Goal: Task Accomplishment & Management: Use online tool/utility

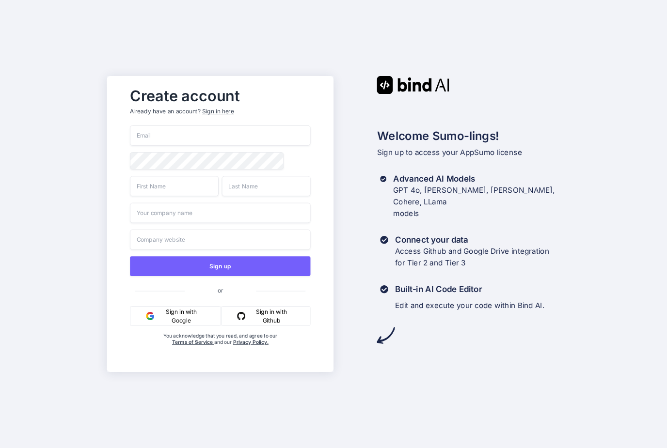
click at [248, 146] on input "email" at bounding box center [220, 136] width 181 height 20
type input "q"
type input "quintin@quantumleverage.com"
type input "Quintin"
type input "Lee"
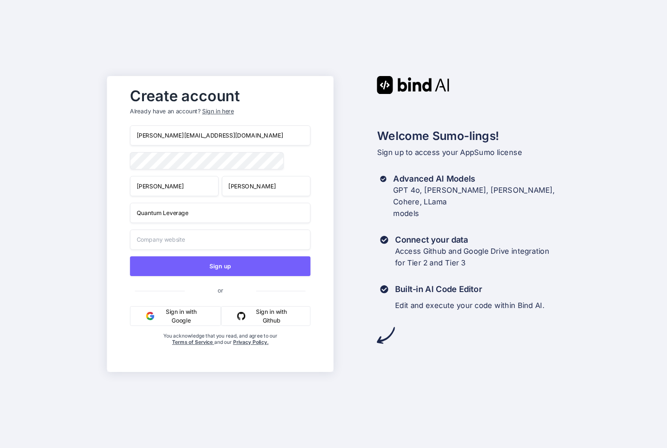
type input "Quantum Leverage"
click at [182, 250] on input "text" at bounding box center [220, 240] width 181 height 20
type input "q"
paste input "https://quantumleverage.com/"
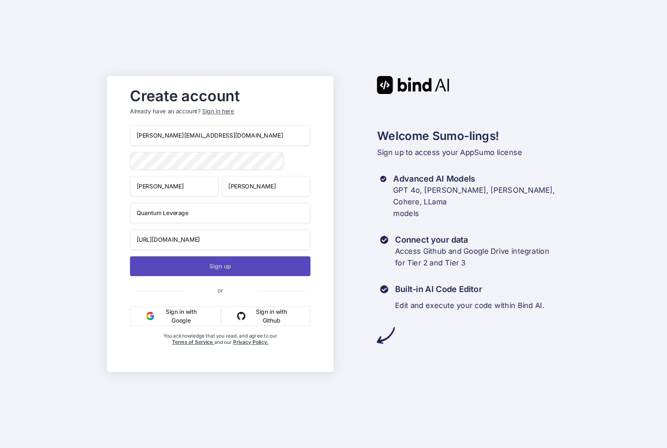
type input "https://quantumleverage.com/"
click at [253, 276] on button "Sign up" at bounding box center [220, 266] width 181 height 20
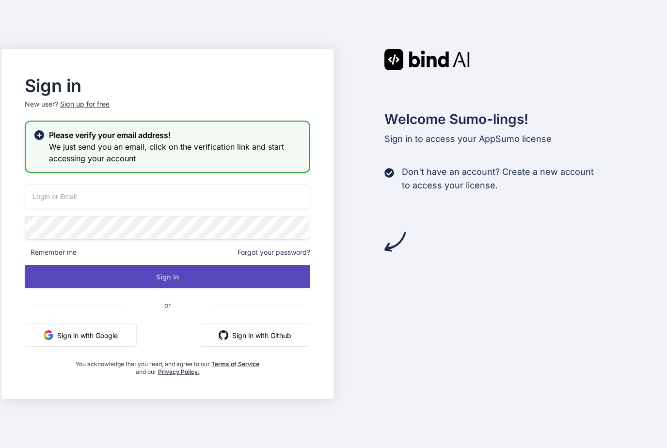
type input "quintin@quantumleverage.com"
click at [233, 288] on button "Sign In" at bounding box center [168, 276] width 286 height 23
click at [165, 288] on button "Sign In" at bounding box center [168, 276] width 286 height 23
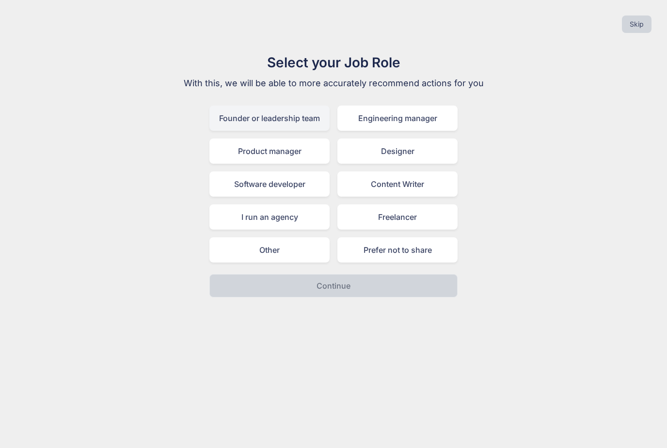
click at [279, 122] on div "Founder or leadership team" at bounding box center [269, 118] width 120 height 25
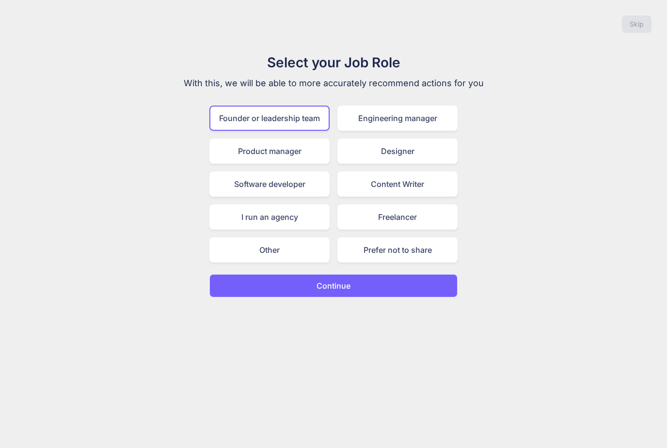
click at [420, 289] on button "Continue" at bounding box center [333, 285] width 248 height 23
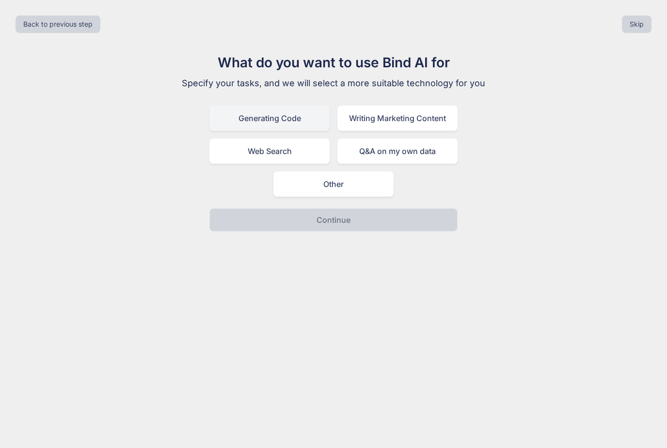
click at [300, 121] on div "Generating Code" at bounding box center [269, 118] width 120 height 25
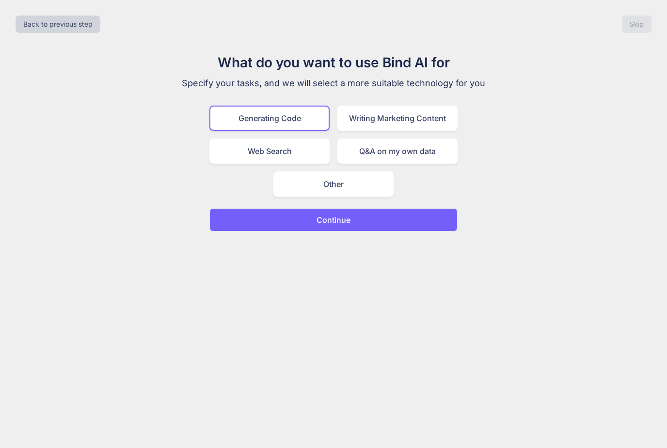
click at [333, 221] on p "Continue" at bounding box center [334, 220] width 34 height 12
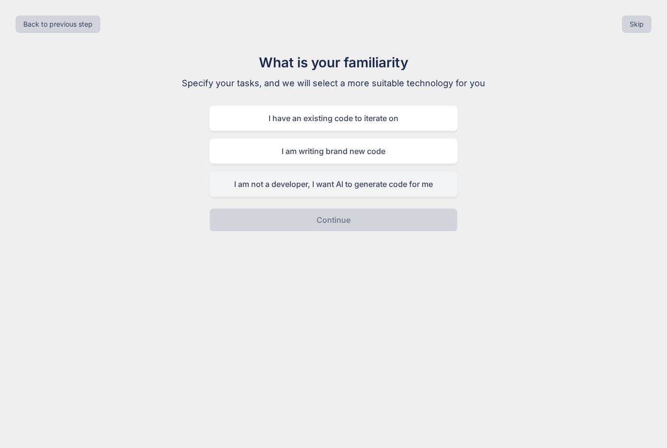
click at [421, 185] on div "I am not a developer, I want AI to generate code for me" at bounding box center [333, 184] width 248 height 25
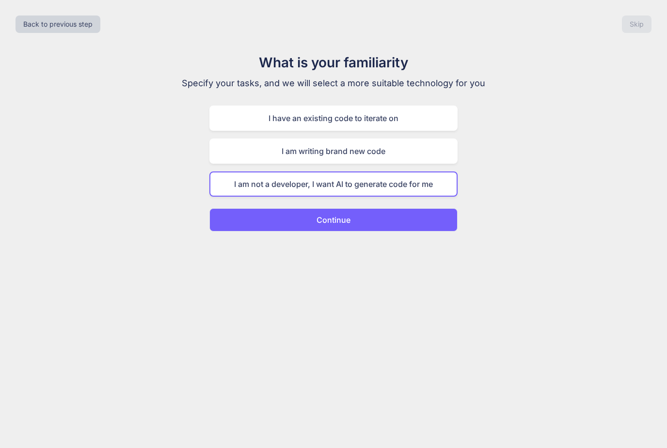
click at [388, 223] on button "Continue" at bounding box center [333, 219] width 248 height 23
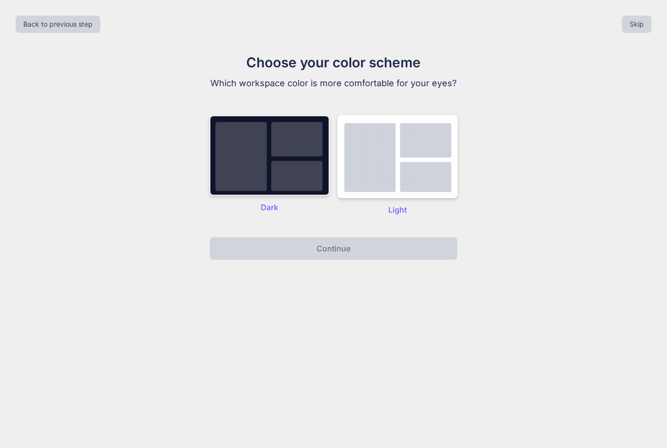
click at [295, 166] on img at bounding box center [269, 155] width 120 height 80
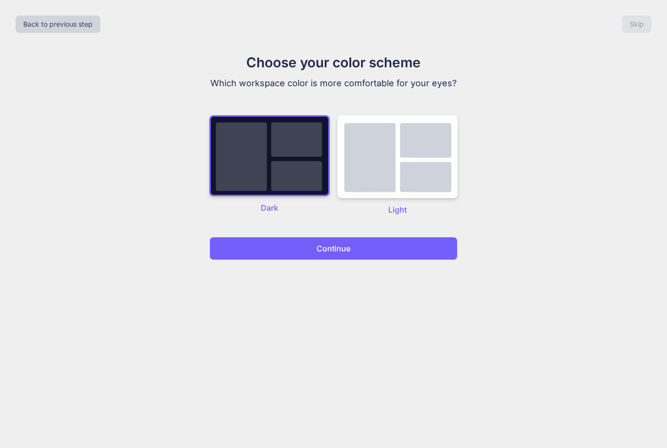
click at [329, 252] on p "Continue" at bounding box center [334, 249] width 34 height 12
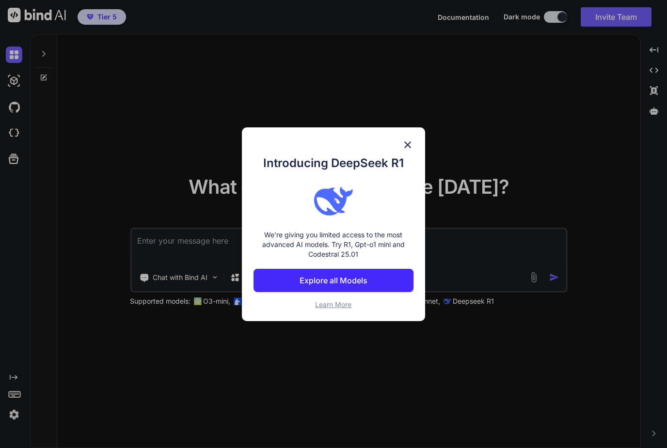
click at [376, 283] on button "Explore all Models" at bounding box center [334, 280] width 160 height 23
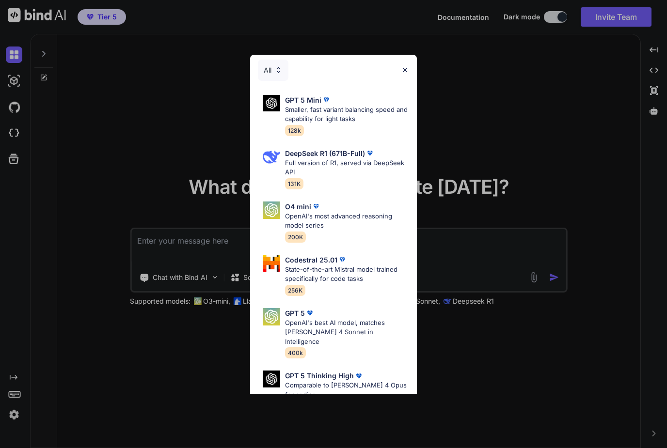
click at [407, 73] on img at bounding box center [405, 70] width 8 height 8
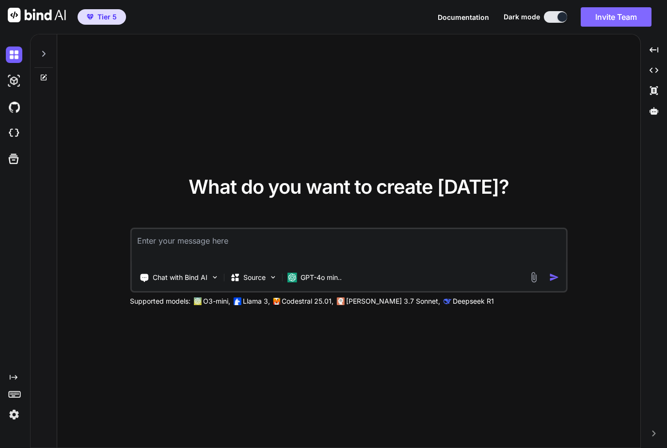
click at [614, 13] on button "Invite Team" at bounding box center [616, 16] width 71 height 19
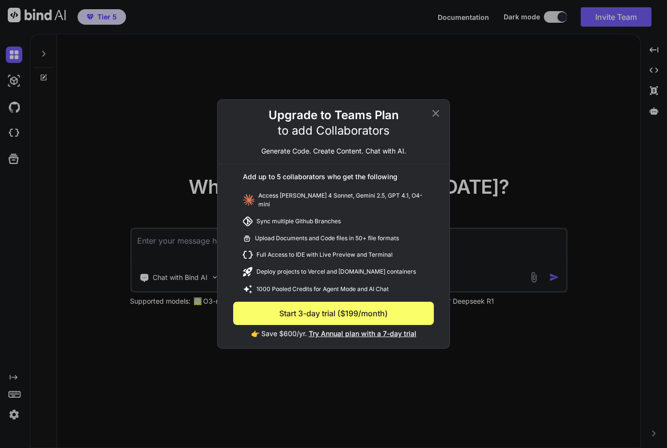
click at [438, 117] on icon at bounding box center [435, 113] width 7 height 7
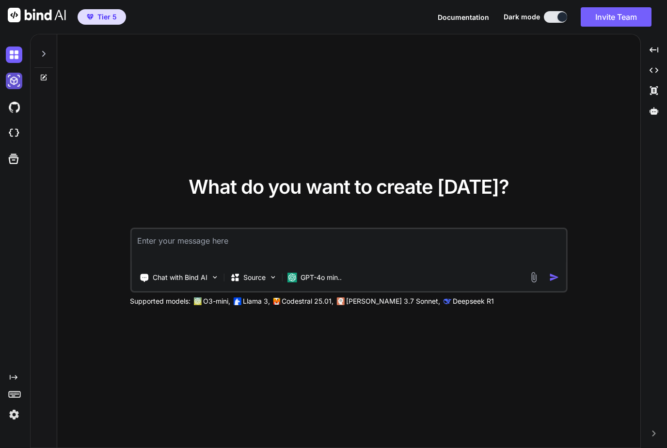
click at [12, 86] on img at bounding box center [14, 81] width 16 height 16
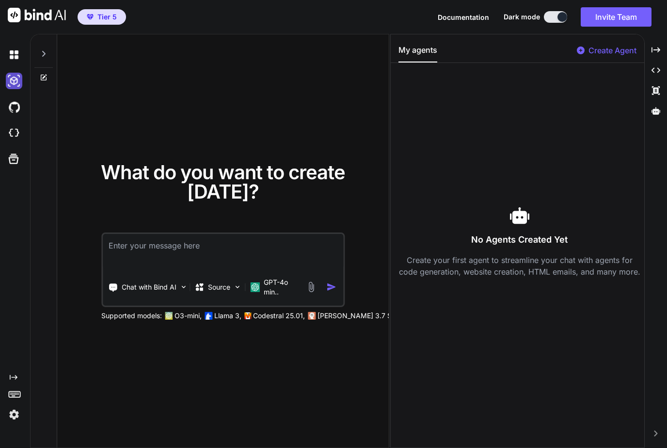
type textarea "x"
click at [14, 107] on img at bounding box center [14, 107] width 16 height 16
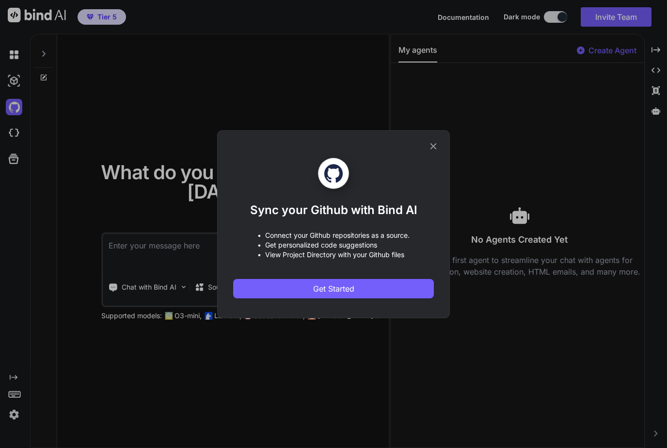
click at [435, 151] on icon at bounding box center [433, 146] width 11 height 11
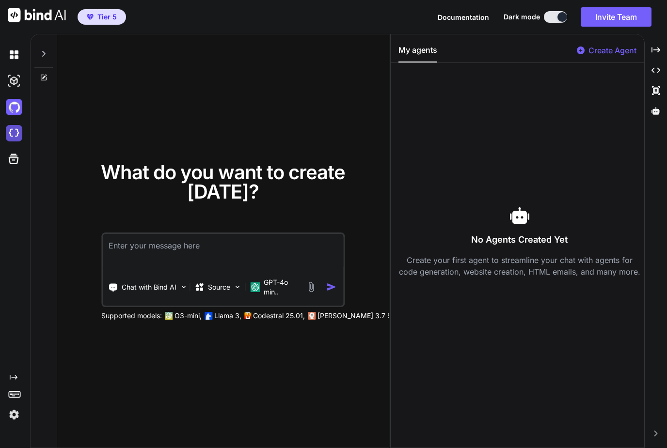
click at [16, 141] on img at bounding box center [14, 133] width 16 height 16
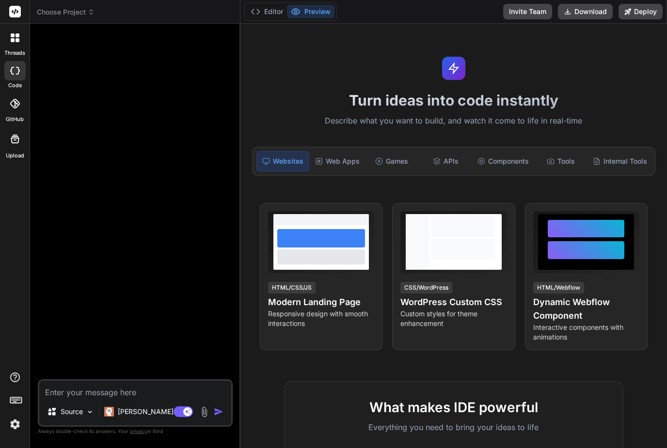
click at [20, 107] on div at bounding box center [14, 103] width 21 height 21
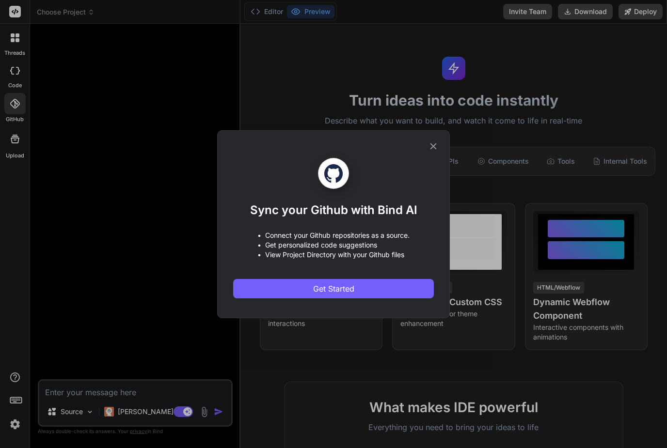
click at [436, 152] on div "Sync your Github with Bind AI • Connect your Github repositories as a source. •…" at bounding box center [333, 224] width 233 height 188
click at [431, 146] on icon at bounding box center [433, 146] width 11 height 11
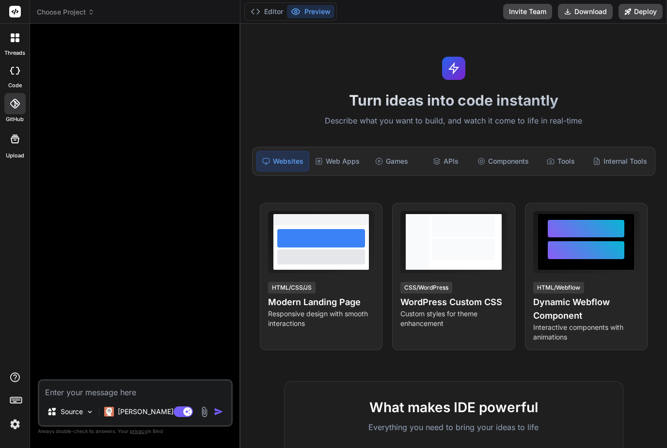
click at [14, 80] on div at bounding box center [14, 70] width 21 height 19
click at [15, 78] on div at bounding box center [14, 70] width 21 height 19
click at [15, 79] on div at bounding box center [14, 70] width 21 height 19
click at [348, 164] on div "Web Apps" at bounding box center [337, 161] width 52 height 20
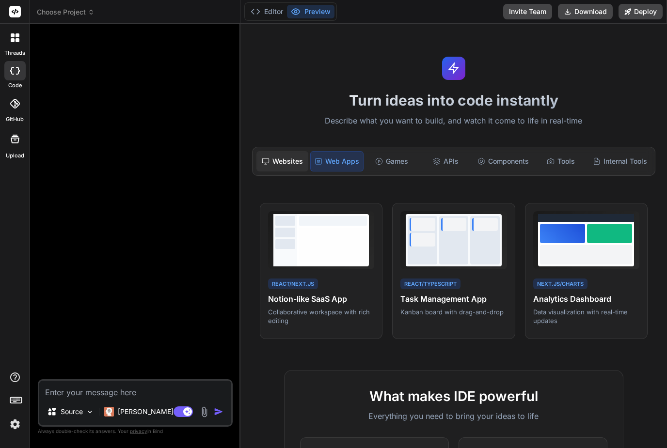
click at [298, 164] on div "Websites" at bounding box center [282, 161] width 52 height 20
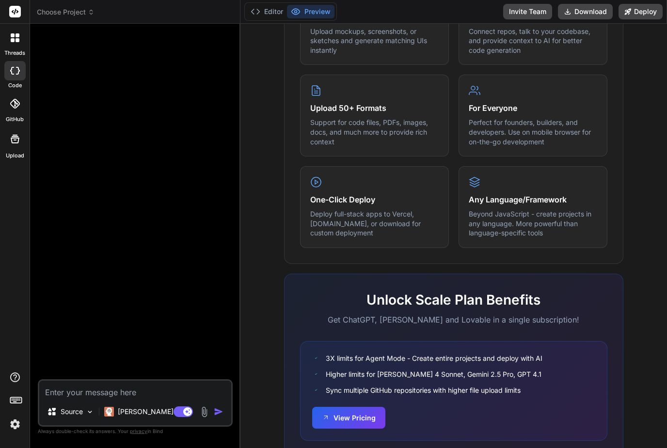
type textarea "x"
click at [542, 16] on button "Invite Team" at bounding box center [527, 12] width 49 height 16
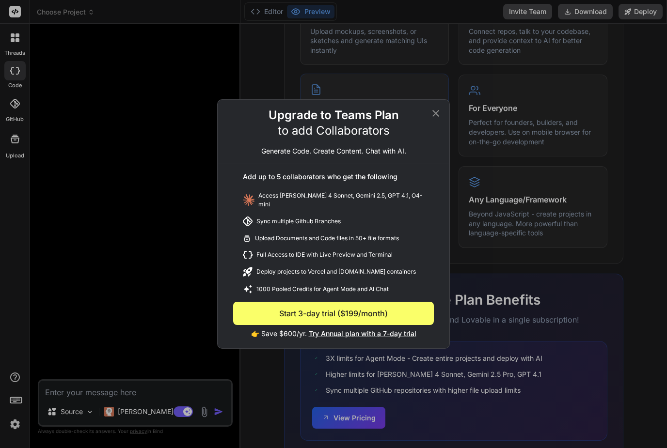
click at [438, 114] on icon at bounding box center [435, 113] width 7 height 7
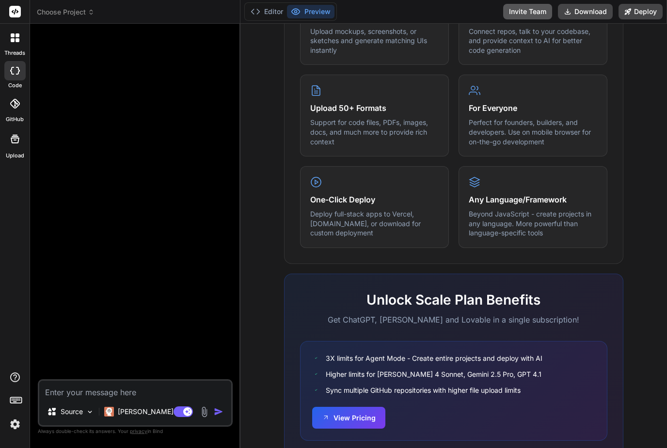
click at [529, 6] on button "Invite Team" at bounding box center [527, 12] width 49 height 16
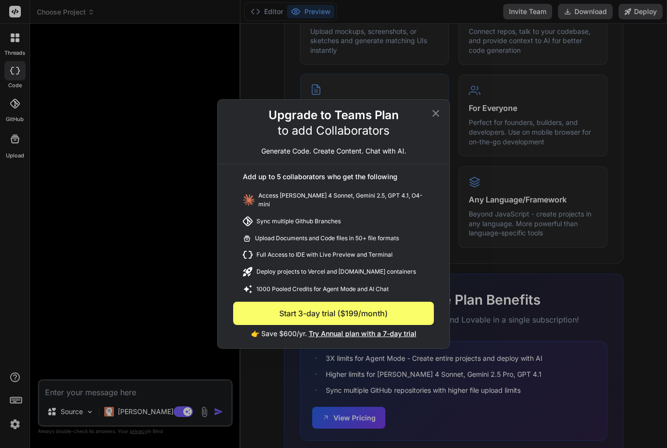
click at [439, 116] on icon at bounding box center [436, 114] width 12 height 12
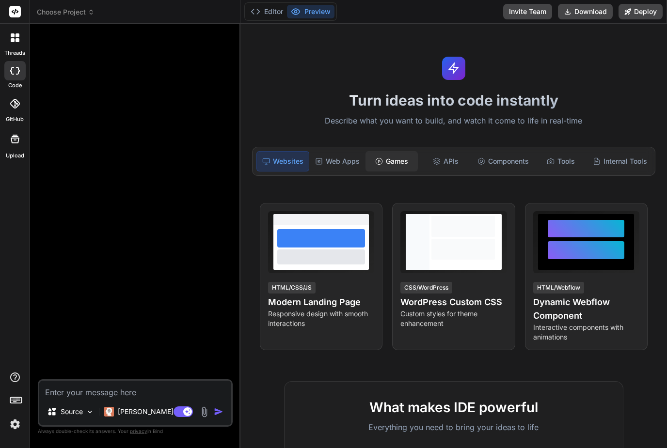
click at [389, 164] on div "Games" at bounding box center [392, 161] width 52 height 20
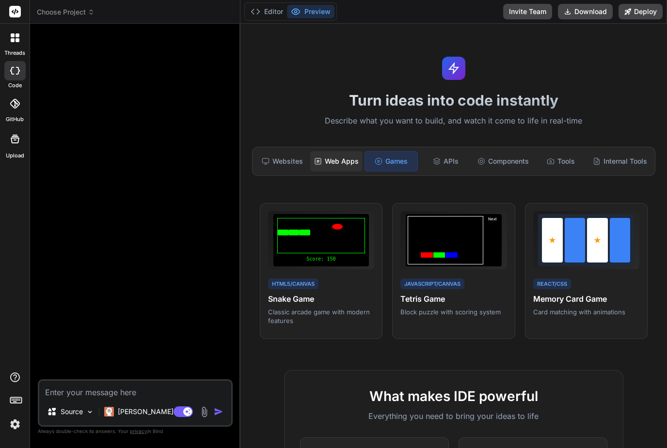
click at [351, 166] on div "Web Apps" at bounding box center [336, 161] width 52 height 20
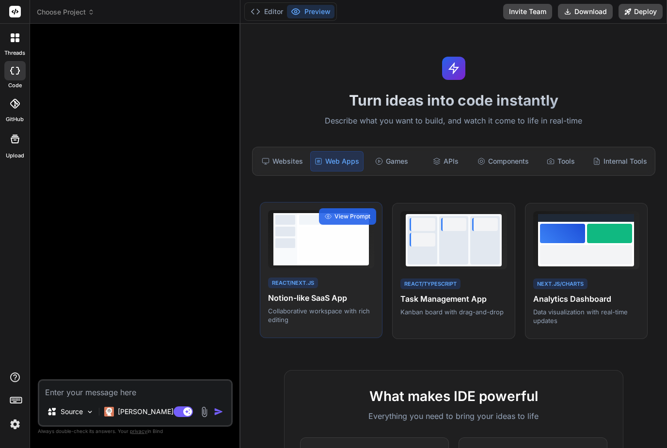
click at [341, 287] on div "React/Next.js Notion-like SaaS App Collaborative workspace with rich editing" at bounding box center [321, 300] width 106 height 48
click at [353, 216] on span "View Prompt" at bounding box center [353, 216] width 36 height 9
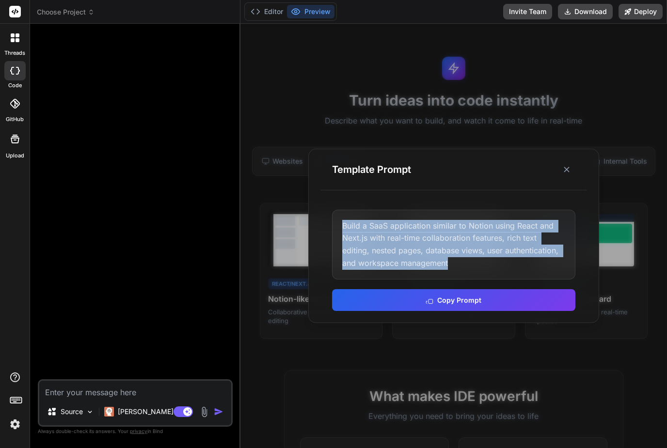
drag, startPoint x: 462, startPoint y: 280, endPoint x: 338, endPoint y: 230, distance: 134.0
click at [338, 230] on div "Build a SaaS application similar to Notion using React and Next.js with real-ti…" at bounding box center [453, 245] width 243 height 70
copy div "Build a SaaS application similar to Notion using React and Next.js with real-ti…"
click at [71, 399] on textarea at bounding box center [135, 389] width 192 height 17
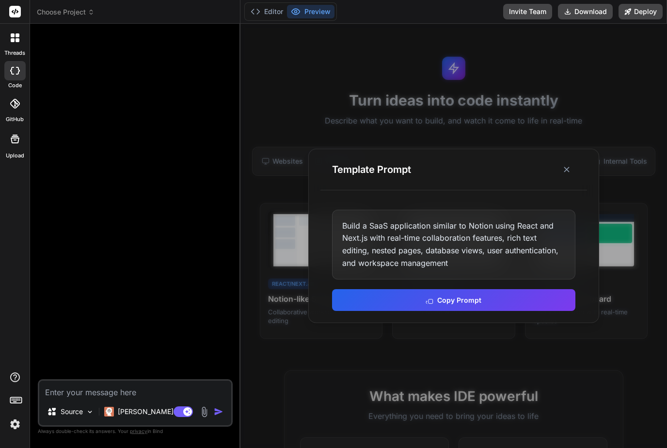
paste textarea "Build a SaaS application similar to Notion using React and Next.js with real-ti…"
type textarea "Build a SaaS application similar to Notion using React and Next.js with real-ti…"
type textarea "x"
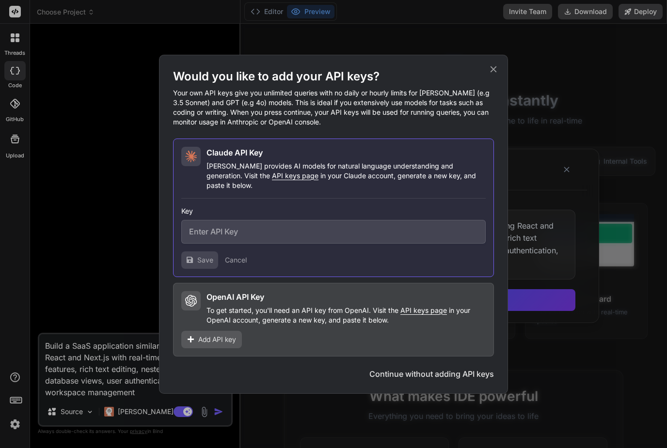
type textarea "Build a SaaS application similar to Notion using React and Next.js with real-ti…"
click at [412, 368] on button "Continue without adding API keys" at bounding box center [431, 374] width 125 height 12
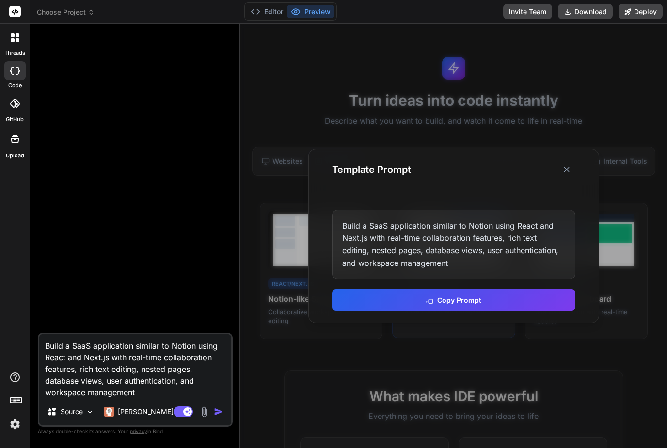
click at [494, 311] on button "Copy Prompt" at bounding box center [453, 300] width 243 height 22
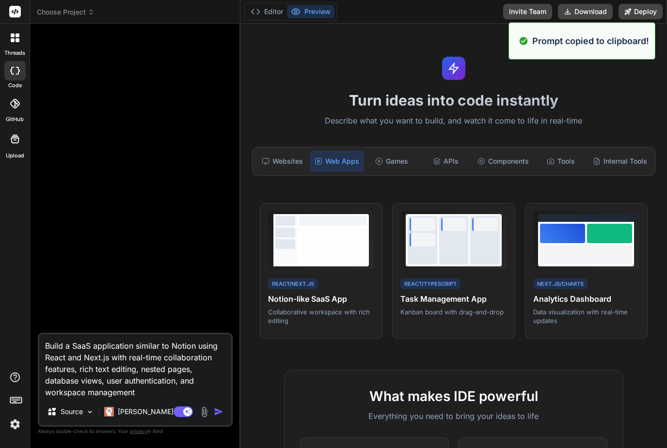
scroll to position [31, 0]
click at [220, 414] on img "button" at bounding box center [219, 412] width 10 height 10
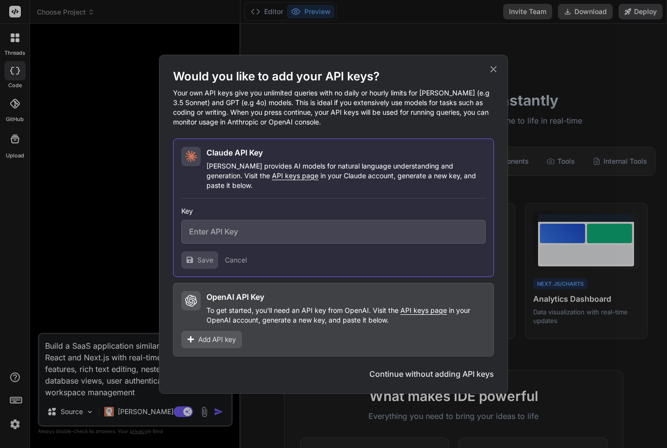
click at [443, 373] on button "Continue without adding API keys" at bounding box center [431, 374] width 125 height 12
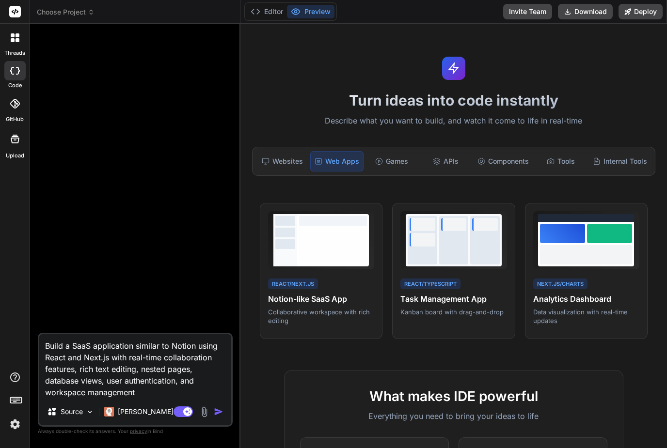
click at [128, 379] on textarea "Build a SaaS application similar to Notion using React and Next.js with real-ti…" at bounding box center [135, 367] width 192 height 64
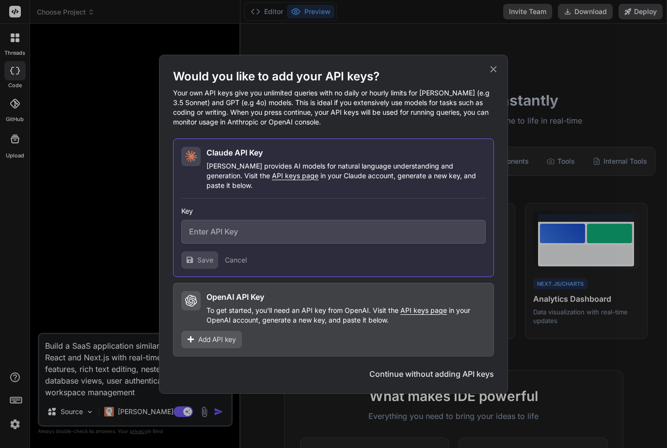
click at [495, 67] on div "Would you like to add your API keys? Your own API keys give you unlimited queri…" at bounding box center [333, 224] width 349 height 339
click at [494, 75] on icon at bounding box center [493, 69] width 11 height 11
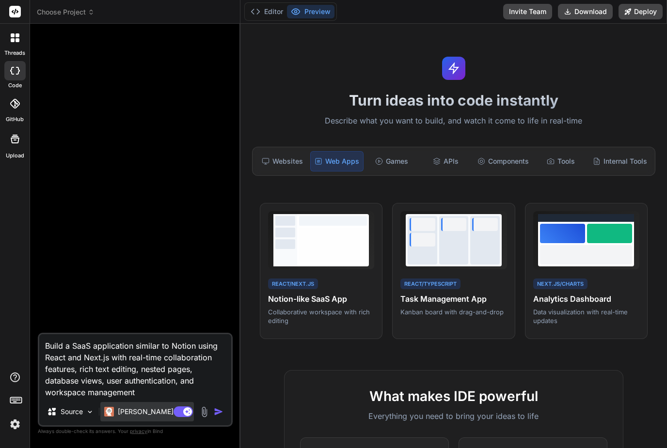
click at [134, 415] on p "Claude 4 S.." at bounding box center [154, 412] width 72 height 10
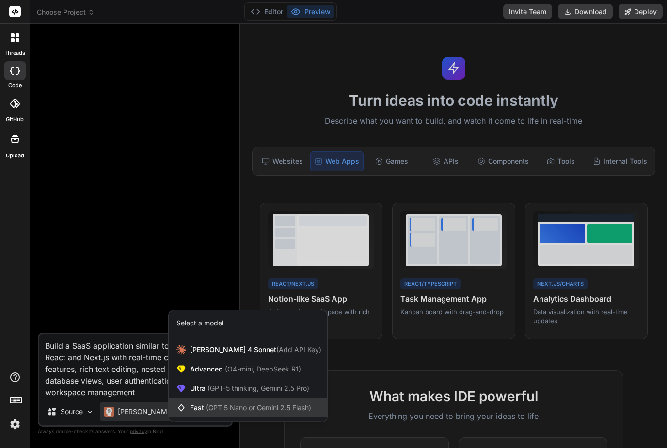
click at [210, 409] on span "(GPT 5 Nano or Gemini 2.5 Flash)" at bounding box center [258, 408] width 105 height 8
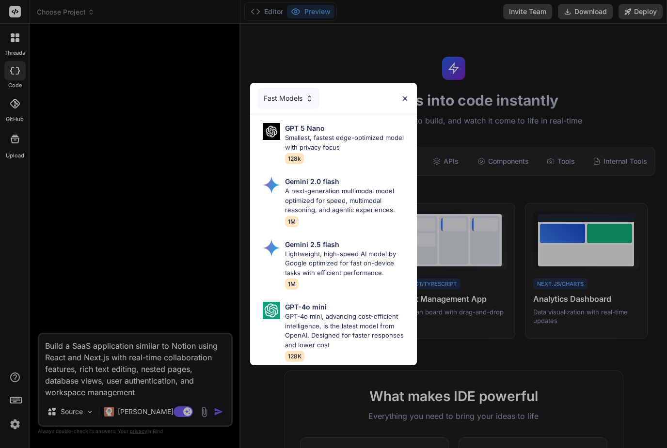
click at [324, 319] on p "GPT-4o mini, advancing cost-efficient intelligence, is the latest model from Op…" at bounding box center [347, 331] width 124 height 38
type textarea "x"
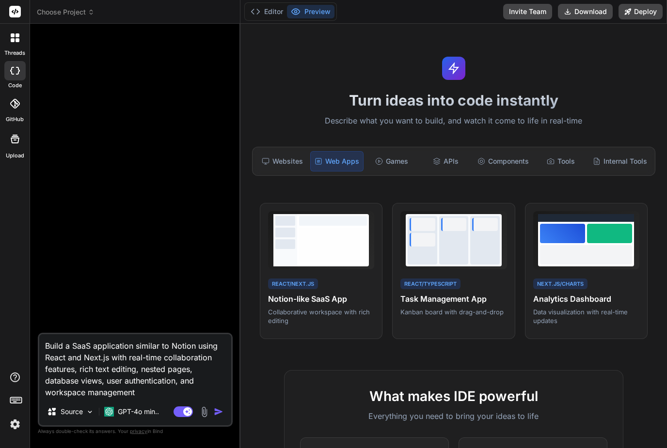
click at [217, 412] on img "button" at bounding box center [219, 412] width 10 height 10
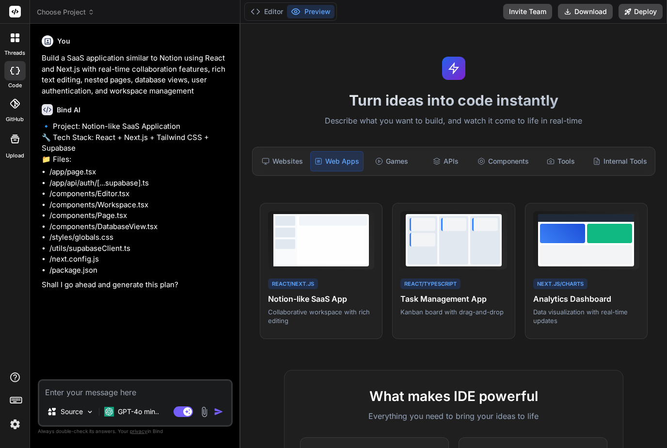
type textarea "x"
click at [128, 388] on textarea at bounding box center [135, 389] width 192 height 17
type textarea "Y"
type textarea "x"
type textarea "Ye"
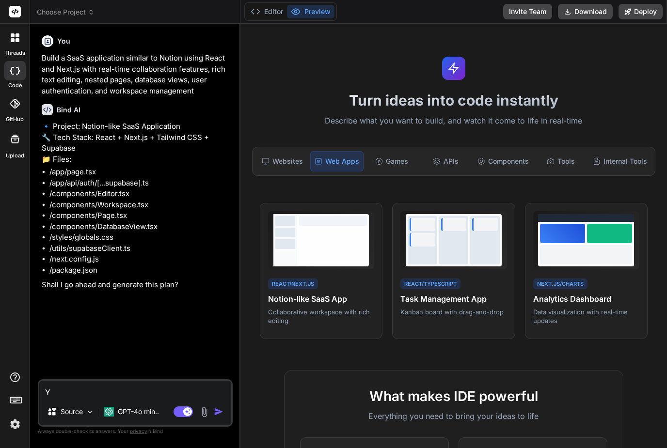
type textarea "x"
type textarea "Yes"
type textarea "x"
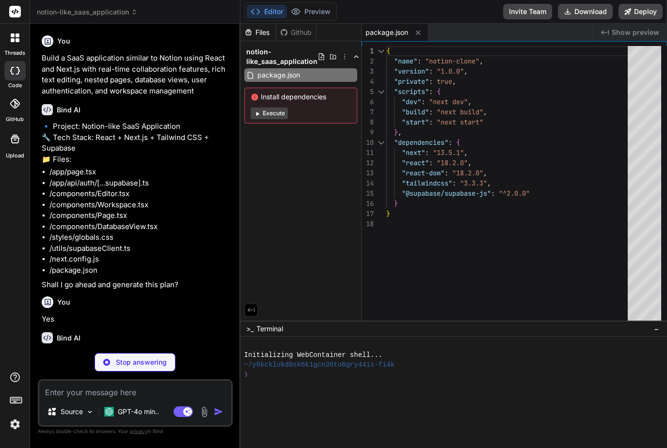
type textarea "x"
type textarea "/** @type {import('next').NextConfig} */ const nextConfig = { reactStrictMode: …"
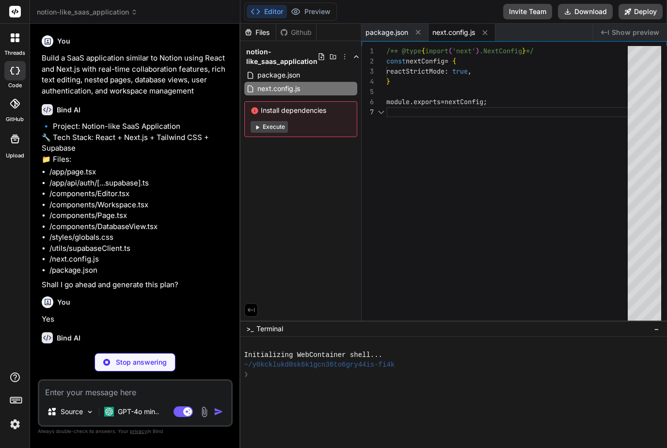
scroll to position [61, 0]
type textarea "x"
type textarea "}"
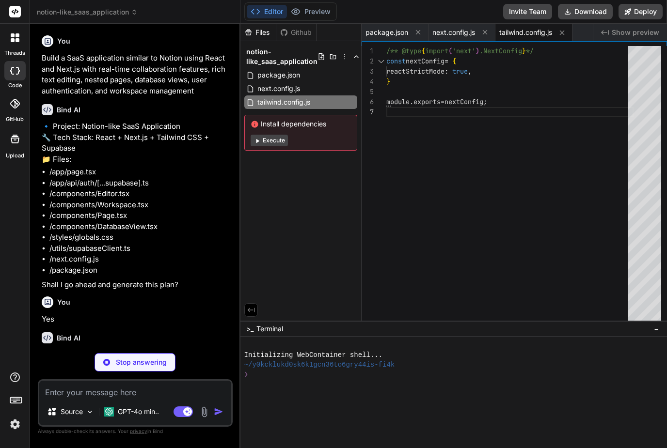
type textarea "x"
type textarea "import { createClient } from '@supabase/supabase-js'; const supabaseUrl = proce…"
type textarea "x"
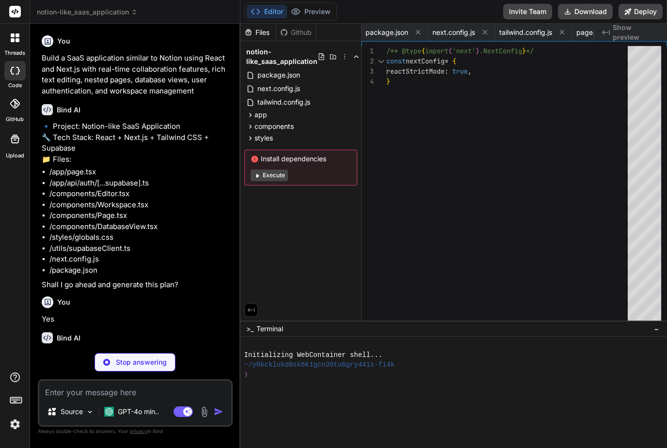
type textarea "x"
type textarea "import { createClient } from '@supabase/supabase-js'; const supabaseUrl = proce…"
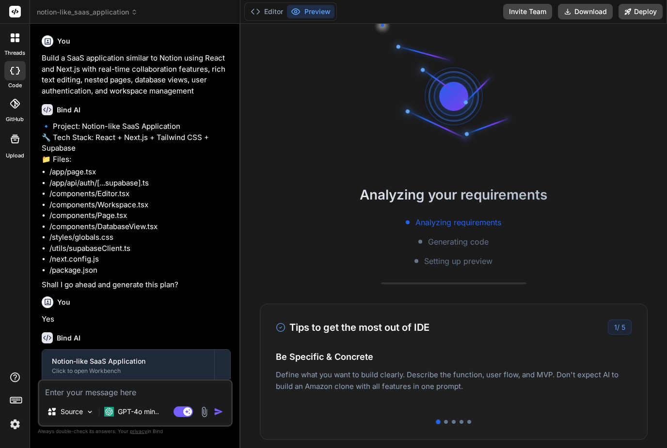
scroll to position [0, 0]
click at [446, 421] on div at bounding box center [446, 422] width 4 height 4
click at [454, 422] on div at bounding box center [454, 422] width 4 height 4
click at [461, 421] on div at bounding box center [462, 422] width 4 height 4
click at [470, 423] on div at bounding box center [469, 422] width 4 height 4
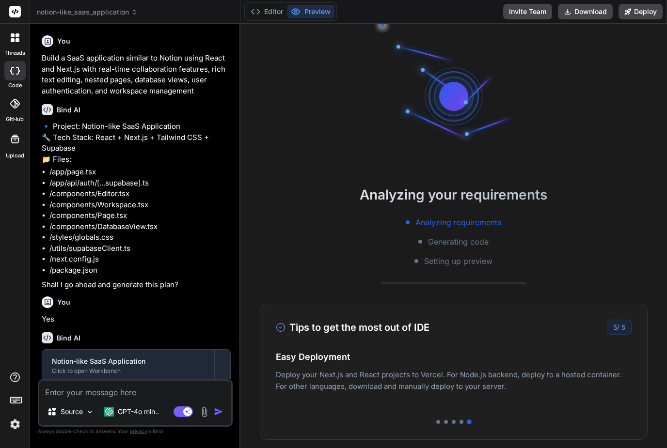
type textarea "x"
type textarea "Key);"
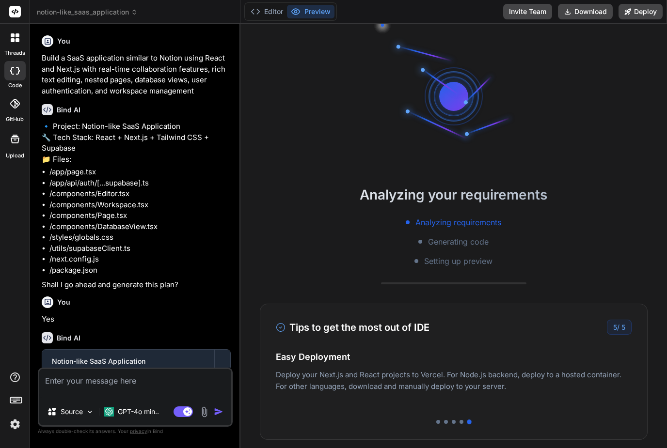
type textarea "x"
type textarea "import { createClient } from '@supabase/supabase-js'; const supabaseUrl = proce…"
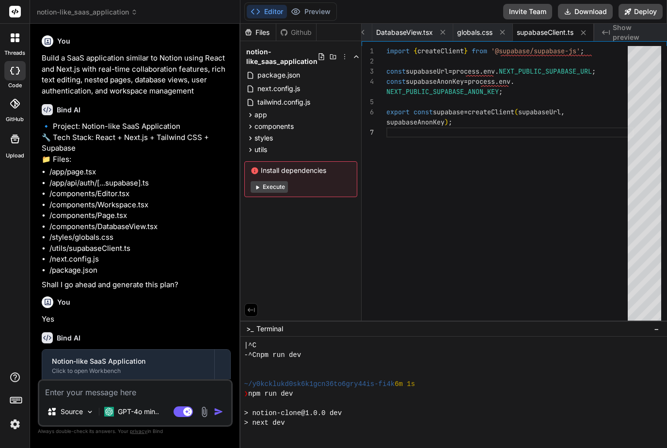
scroll to position [107, 0]
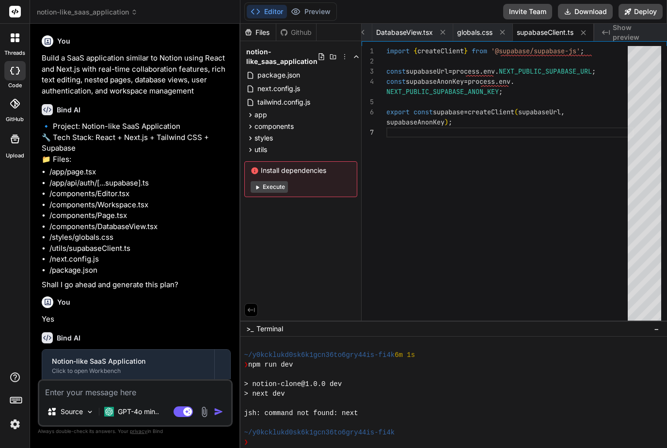
click at [283, 188] on button "Execute" at bounding box center [269, 187] width 37 height 12
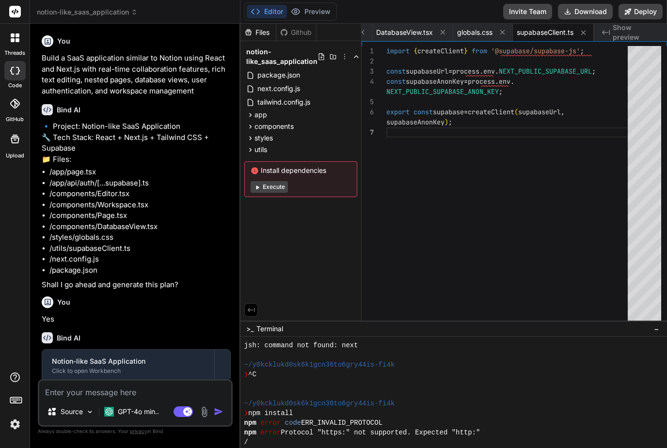
scroll to position [213, 0]
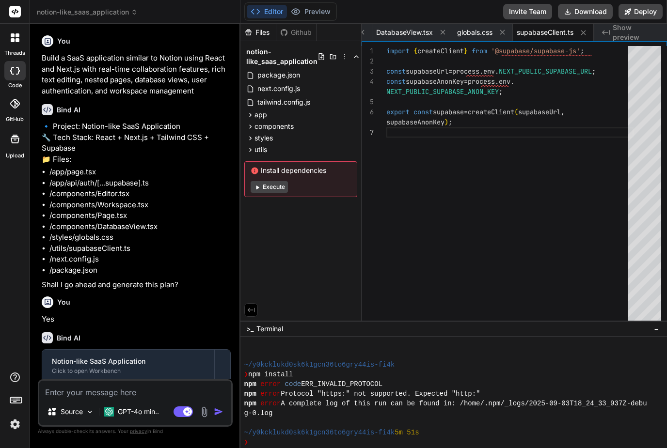
type textarea "x"
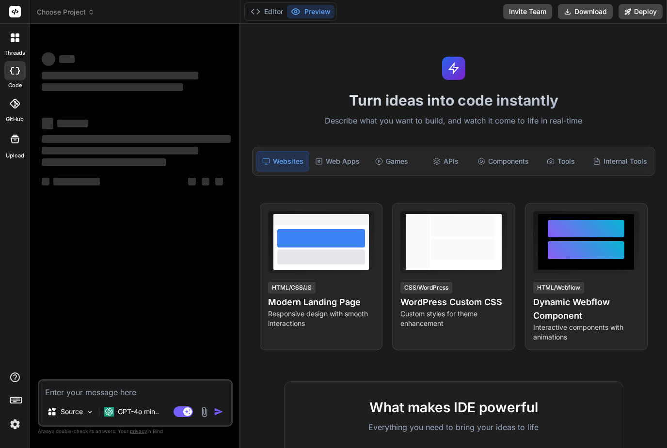
click at [306, 17] on button "Preview" at bounding box center [311, 12] width 48 height 14
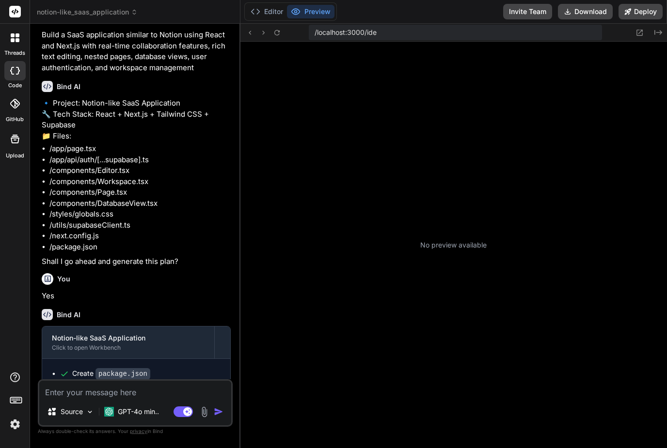
type textarea "x"
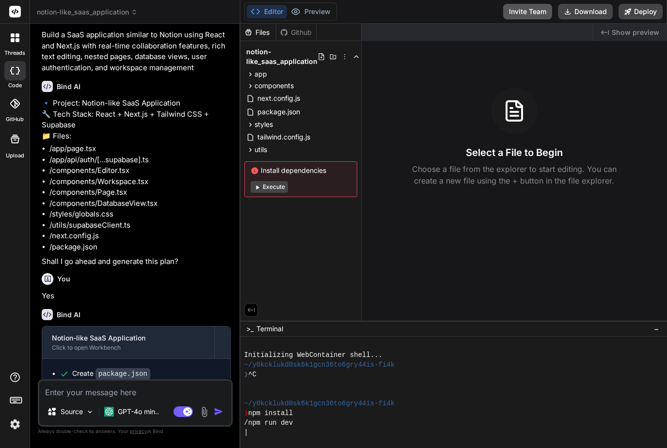
click at [527, 15] on button "Invite Team" at bounding box center [527, 12] width 49 height 16
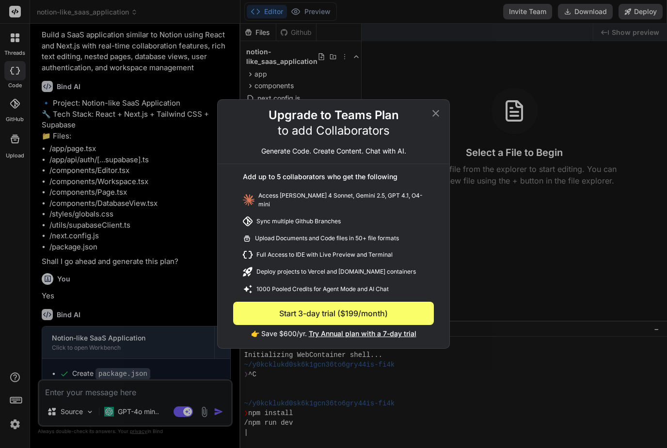
click at [435, 113] on icon at bounding box center [436, 114] width 12 height 12
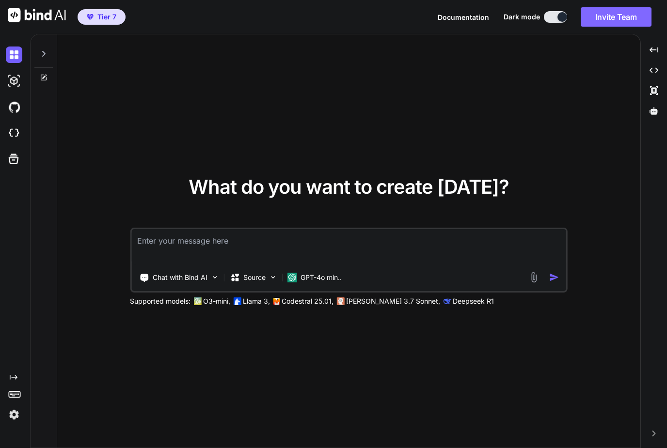
click at [634, 20] on button "Invite Team" at bounding box center [616, 16] width 71 height 19
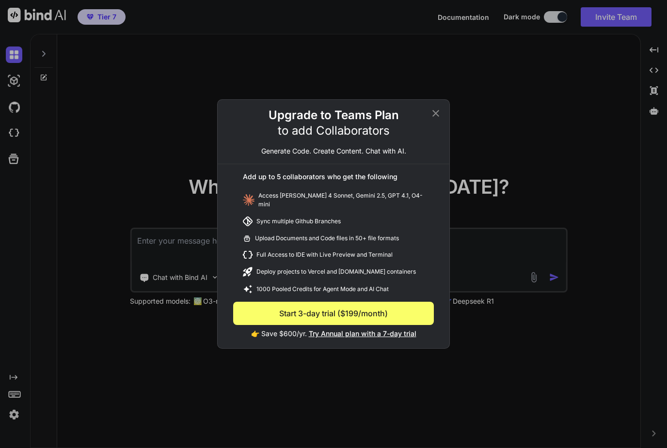
click at [440, 116] on icon at bounding box center [436, 114] width 12 height 12
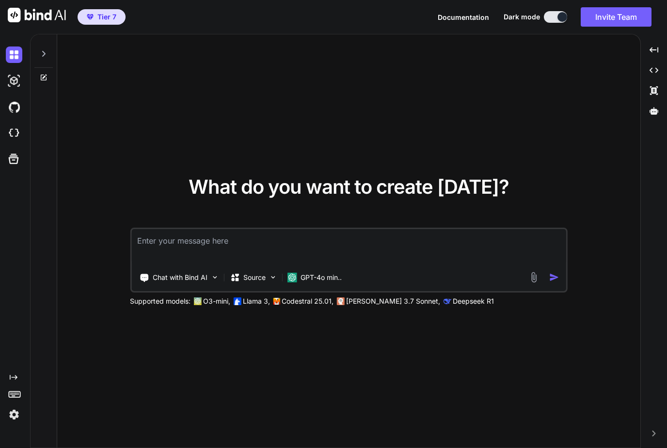
click at [11, 423] on img at bounding box center [14, 415] width 16 height 16
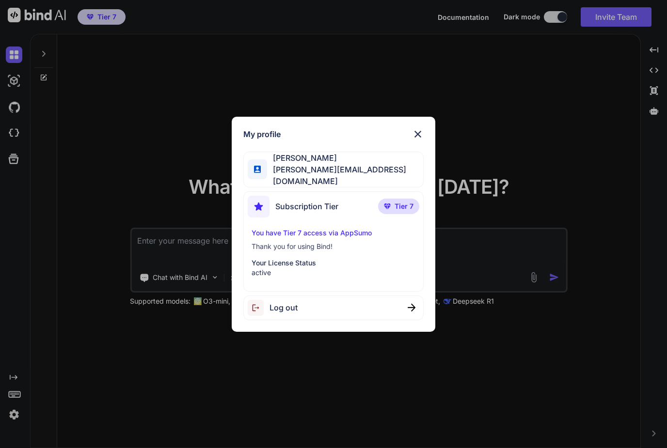
click at [419, 138] on img at bounding box center [418, 134] width 12 height 12
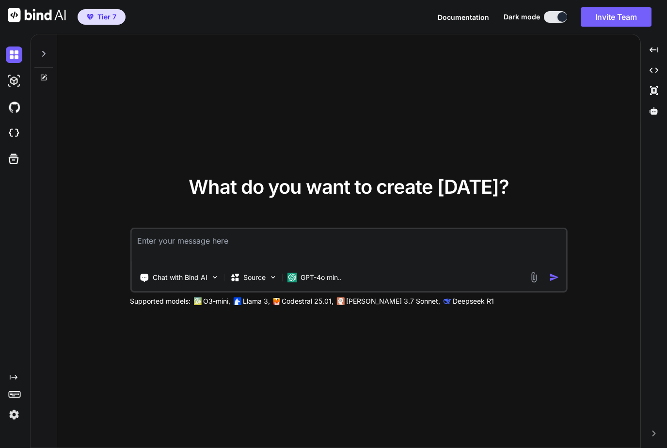
click at [13, 423] on img at bounding box center [14, 415] width 16 height 16
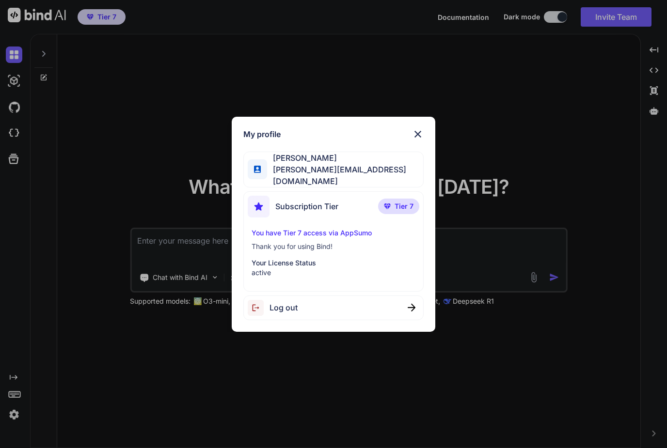
click at [386, 207] on img at bounding box center [387, 207] width 7 height 6
click at [419, 135] on img at bounding box center [418, 134] width 12 height 12
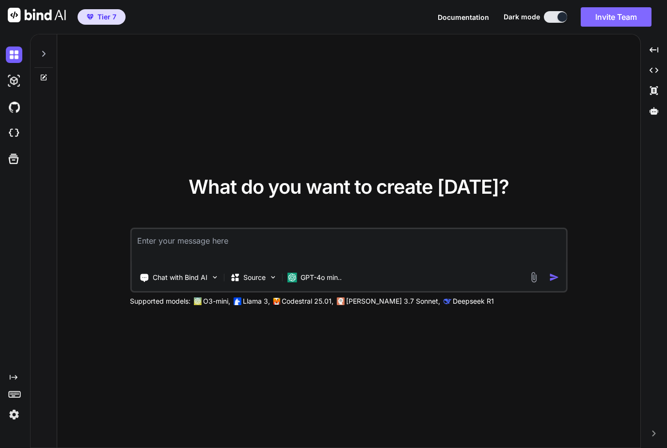
click at [605, 13] on button "Invite Team" at bounding box center [616, 16] width 71 height 19
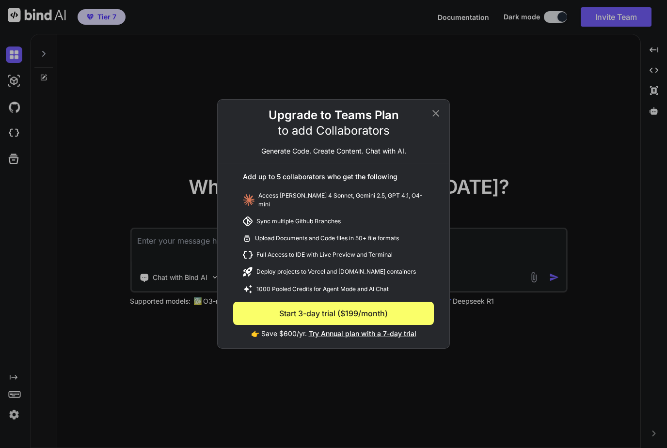
click at [439, 116] on icon at bounding box center [436, 114] width 12 height 12
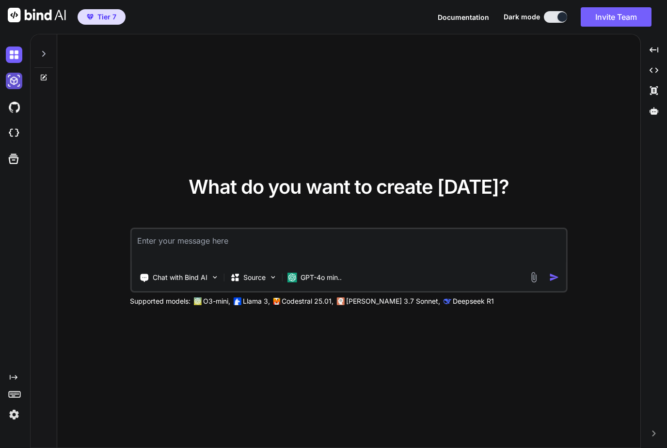
click at [16, 80] on img at bounding box center [14, 81] width 16 height 16
type textarea "x"
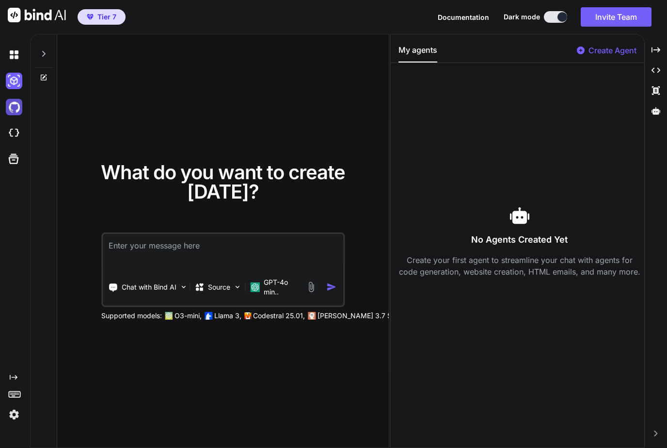
click at [18, 112] on img at bounding box center [14, 107] width 16 height 16
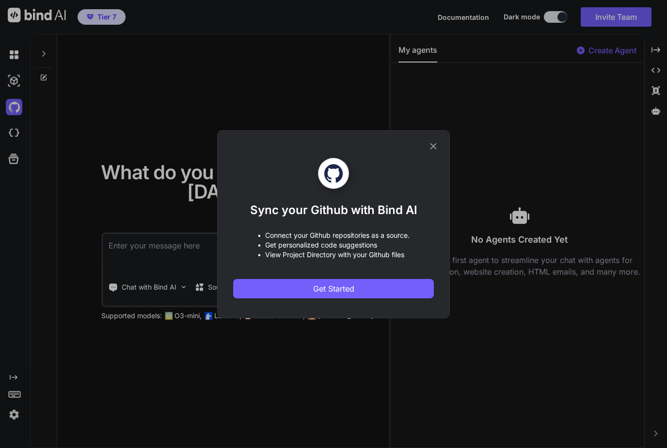
click at [430, 147] on icon at bounding box center [433, 146] width 11 height 11
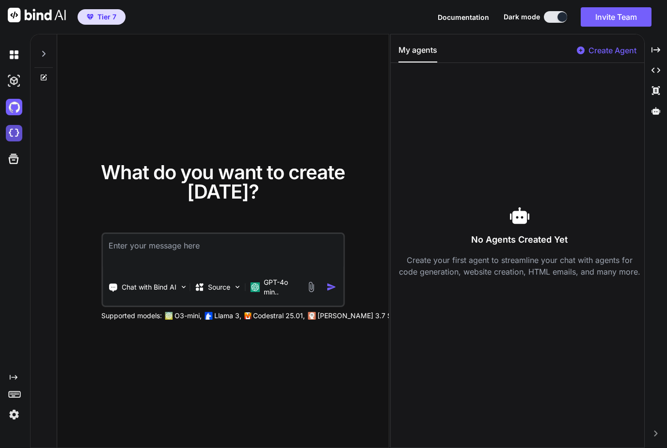
click at [14, 137] on img at bounding box center [14, 133] width 16 height 16
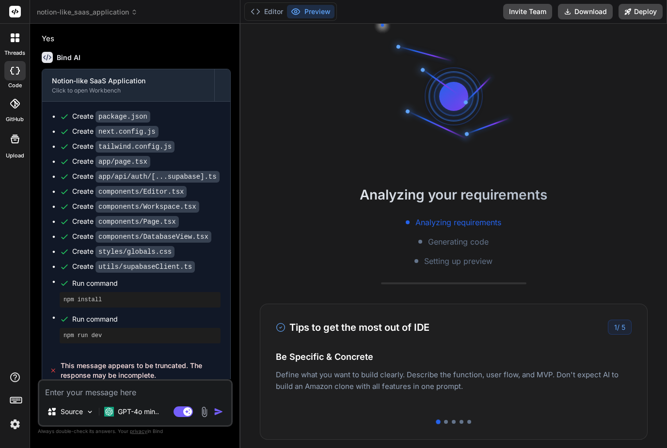
scroll to position [280, 0]
click at [136, 415] on p "GPT-4o min.." at bounding box center [138, 412] width 41 height 10
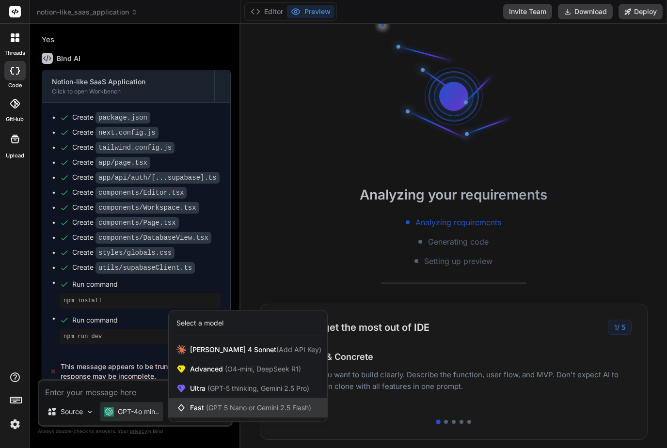
click at [226, 405] on span "(GPT 5 Nano or Gemini 2.5 Flash)" at bounding box center [258, 408] width 105 height 8
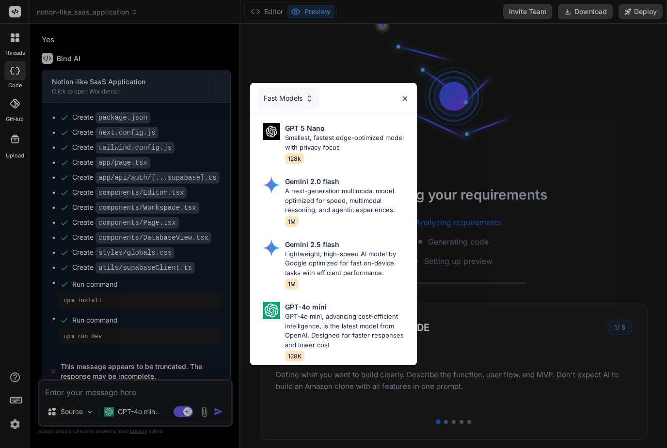
click at [351, 146] on p "Smallest, fastest edge-optimized model with privacy focus" at bounding box center [347, 142] width 124 height 19
type textarea "x"
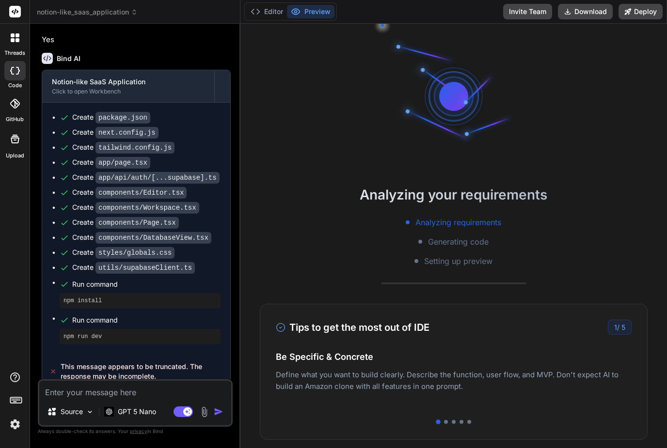
click at [219, 413] on img "button" at bounding box center [219, 412] width 10 height 10
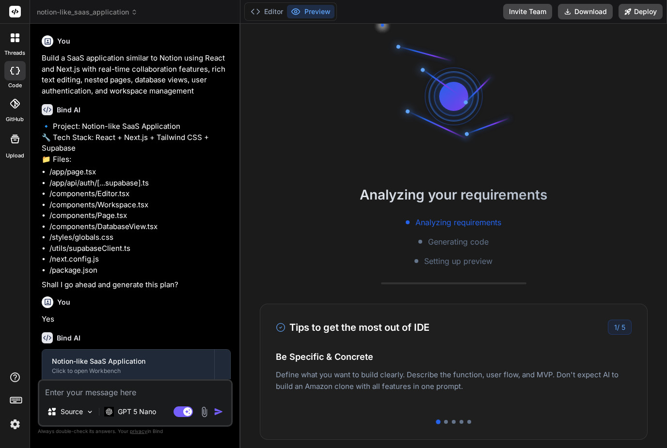
scroll to position [0, 0]
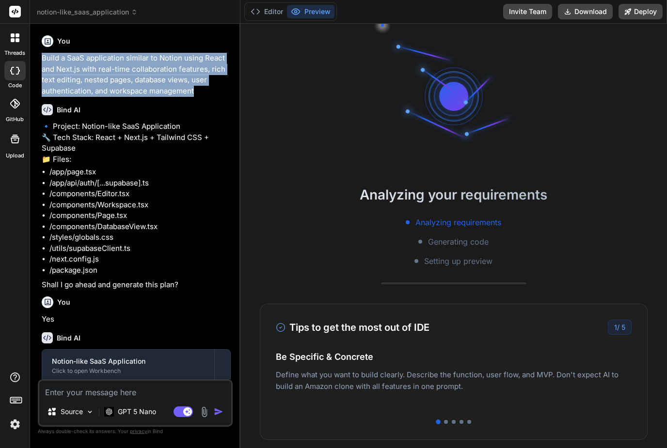
drag, startPoint x: 207, startPoint y: 60, endPoint x: 41, endPoint y: 24, distance: 170.6
click at [41, 32] on div "You Build a SaaS application similar to Notion using React and Next.js with rea…" at bounding box center [136, 206] width 193 height 348
copy p "Build a SaaS application similar to Notion using React and Next.js with real-ti…"
click at [125, 397] on textarea at bounding box center [135, 389] width 192 height 17
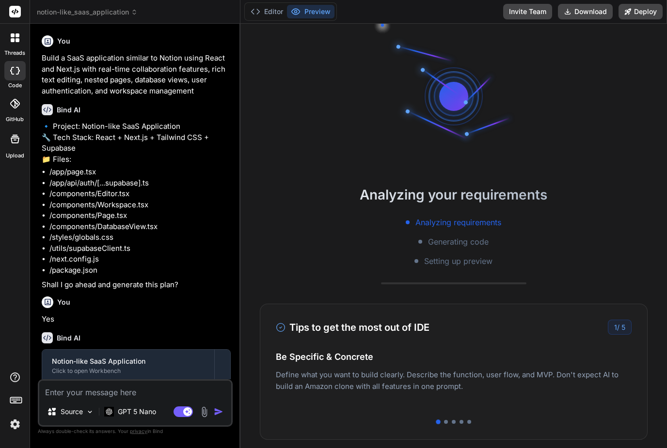
paste textarea "Build a SaaS application similar to Notion using React and Next.js with real-ti…"
type textarea "Build a SaaS application similar to Notion using React and Next.js with real-ti…"
type textarea "x"
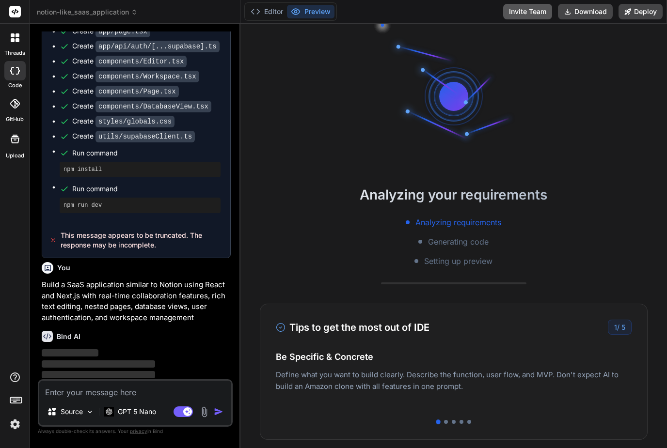
click at [521, 16] on button "Invite Team" at bounding box center [527, 12] width 49 height 16
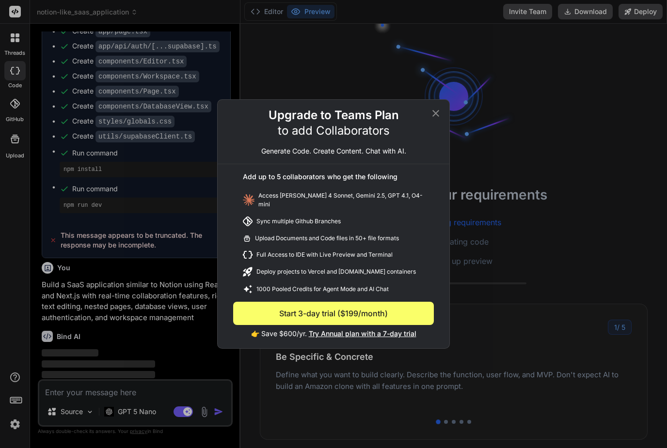
click at [435, 113] on icon at bounding box center [436, 114] width 12 height 12
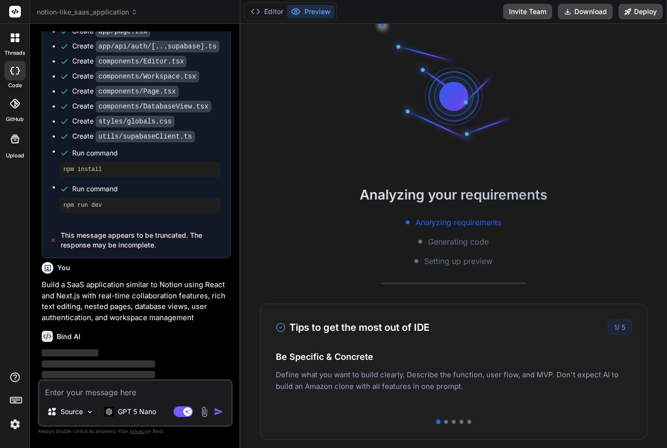
click at [13, 13] on rect at bounding box center [15, 12] width 12 height 12
click at [16, 42] on div at bounding box center [15, 38] width 20 height 20
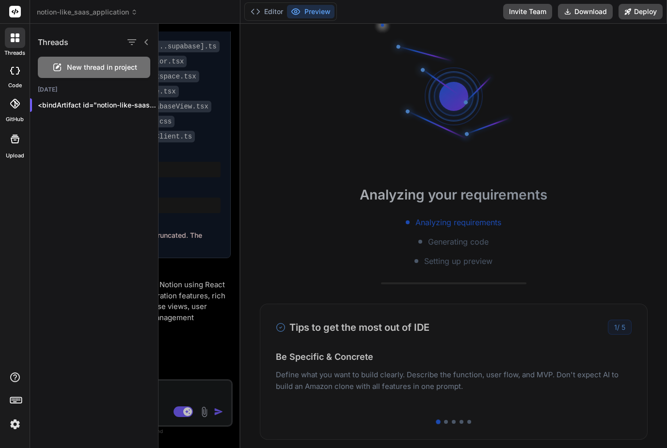
click at [205, 315] on div at bounding box center [413, 236] width 509 height 425
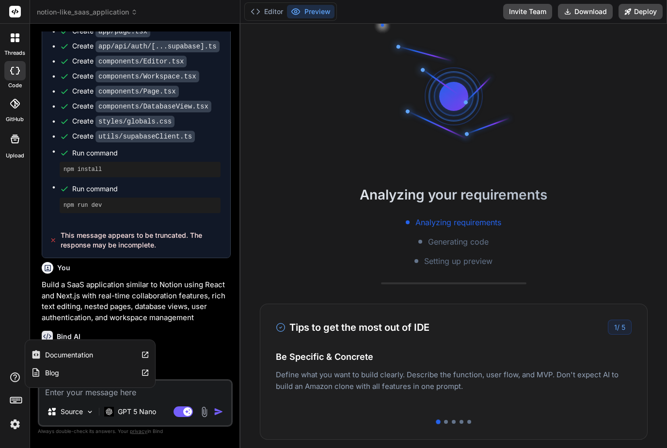
click at [11, 383] on icon at bounding box center [15, 378] width 12 height 12
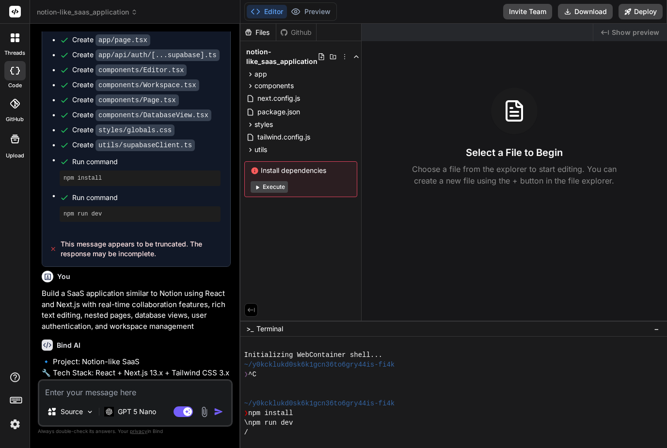
click at [17, 110] on div at bounding box center [14, 103] width 21 height 21
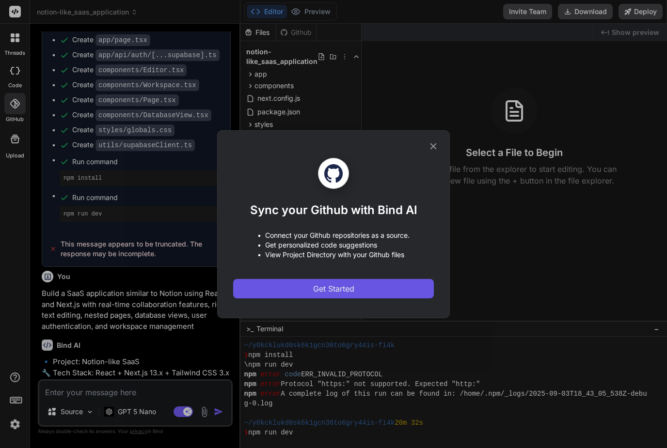
scroll to position [126, 0]
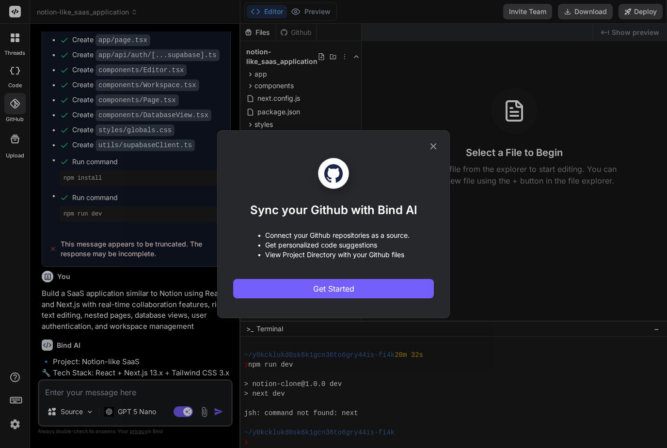
click at [434, 150] on icon at bounding box center [433, 146] width 11 height 11
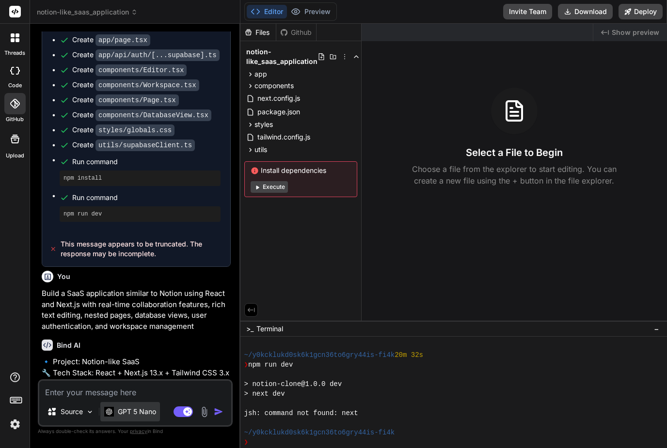
click at [128, 422] on div "GPT 5 Nano" at bounding box center [130, 411] width 60 height 19
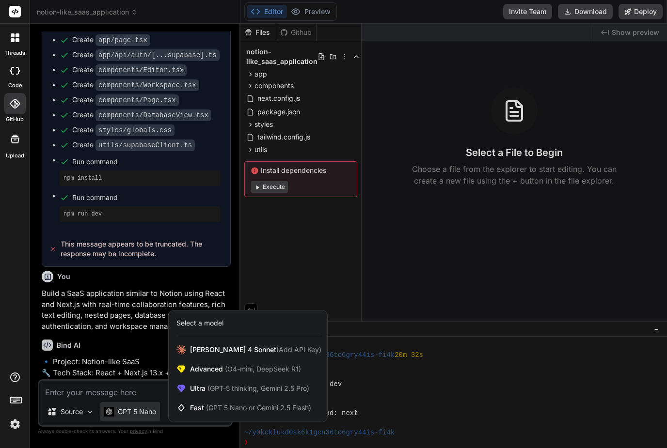
scroll to position [0, 0]
click at [533, 17] on div at bounding box center [333, 224] width 667 height 448
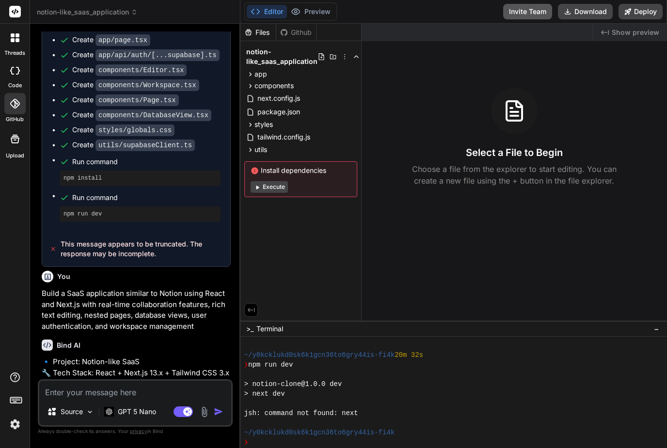
click at [533, 17] on button "Invite Team" at bounding box center [527, 12] width 49 height 16
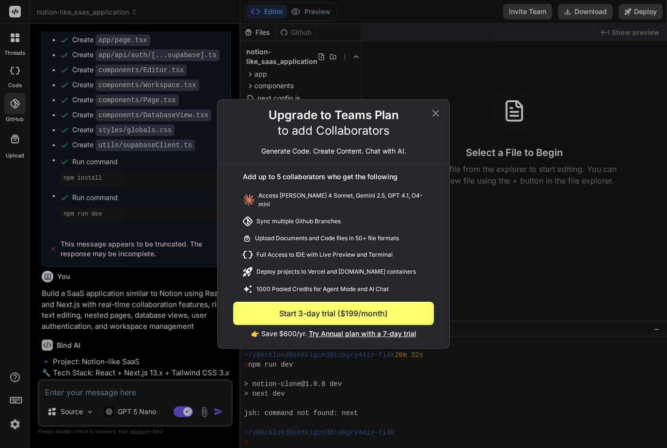
click at [434, 119] on icon at bounding box center [436, 114] width 12 height 12
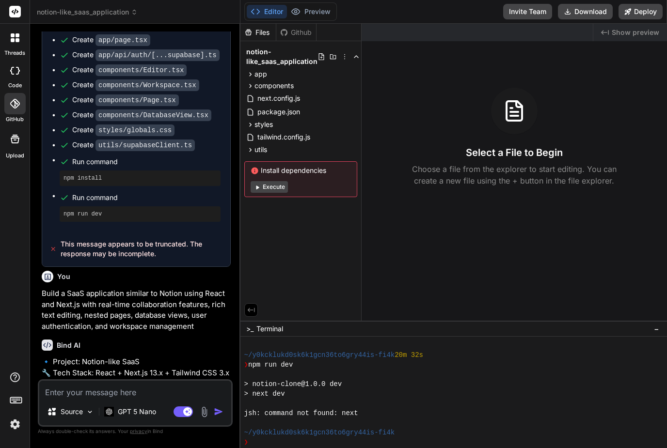
type textarea "x"
